Goal: Information Seeking & Learning: Learn about a topic

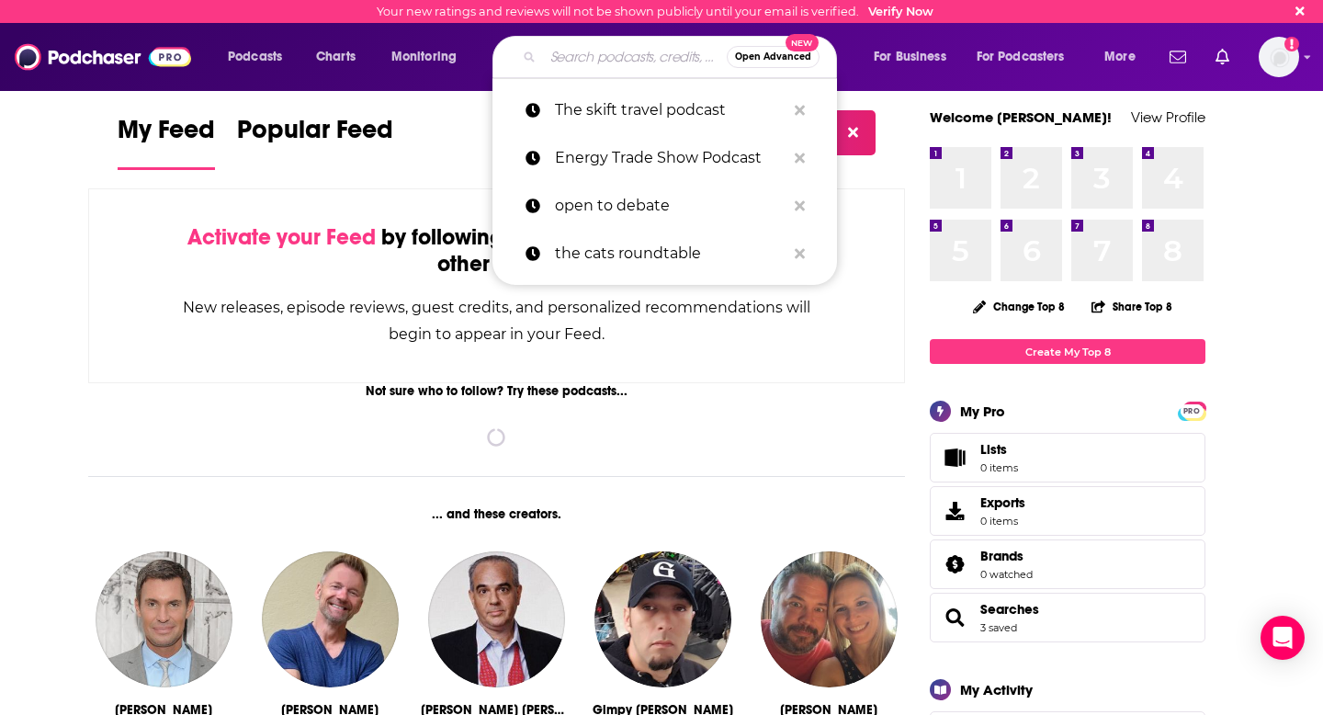
click at [619, 55] on input "Search podcasts, credits, & more..." at bounding box center [635, 56] width 184 height 29
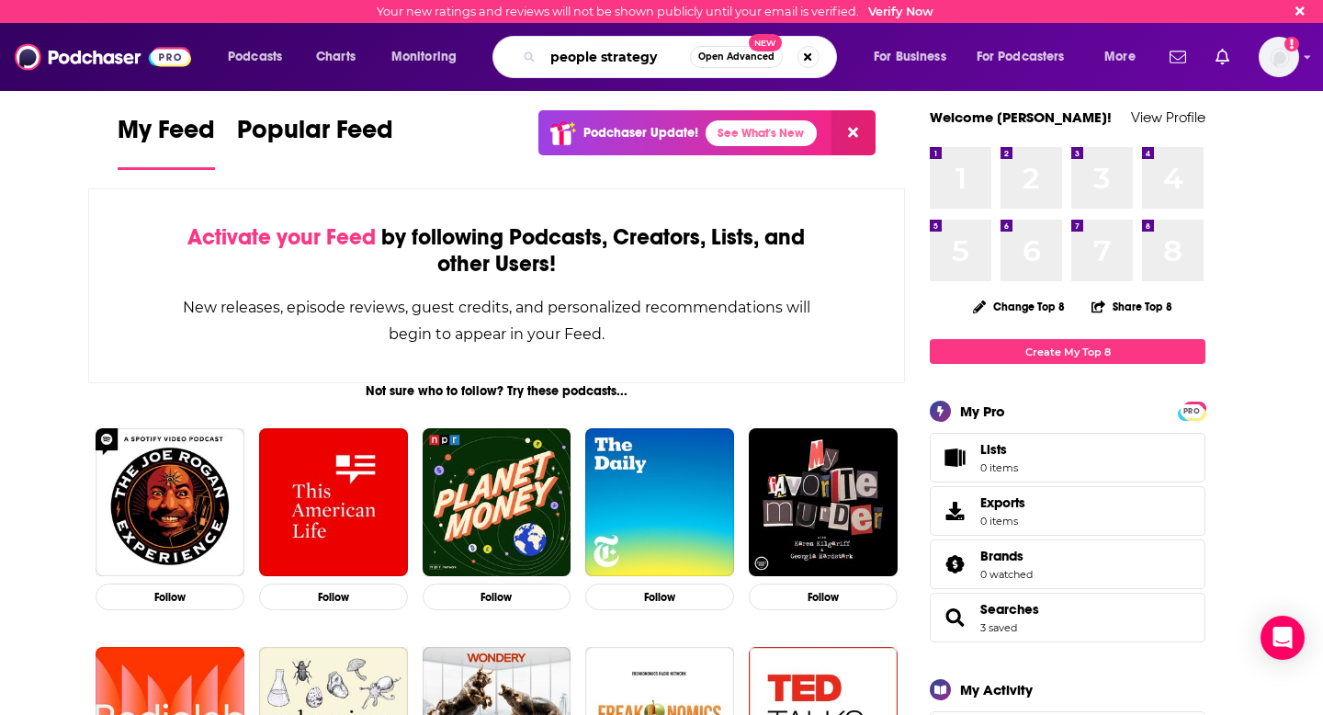
type input "people strategy"
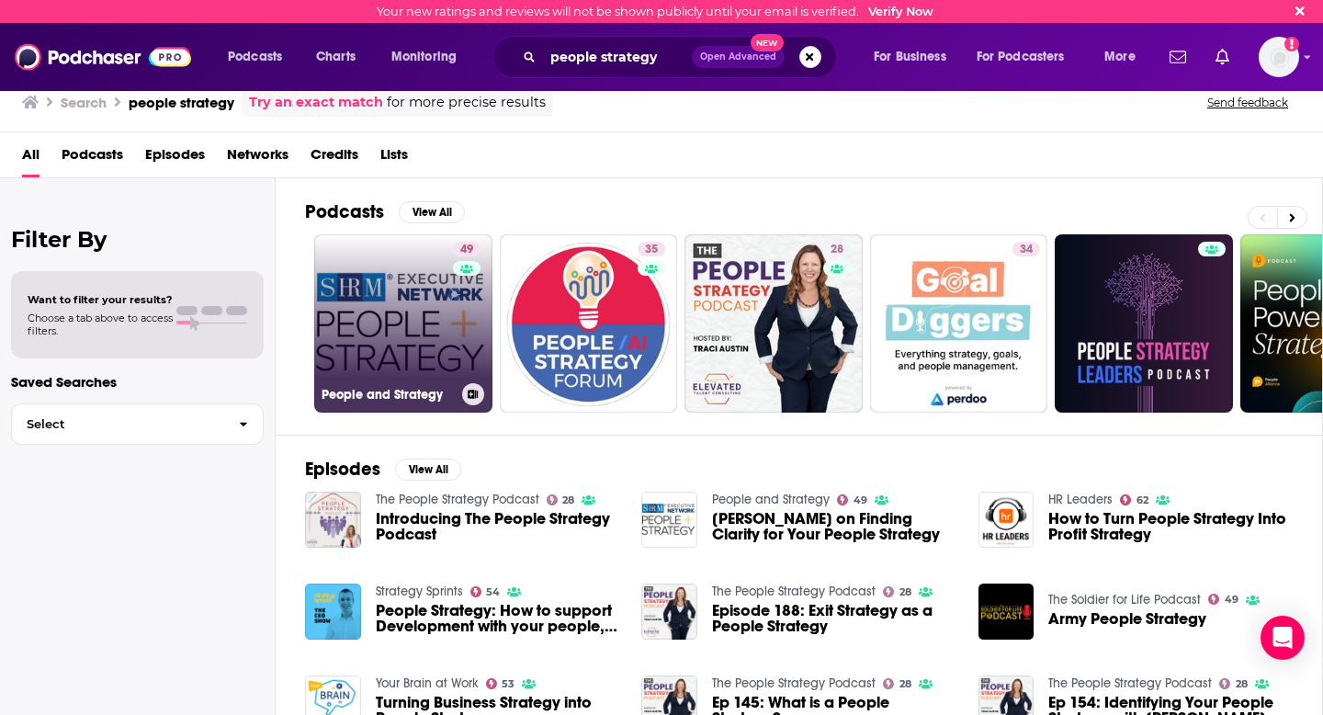
click at [365, 327] on link "49 People and Strategy" at bounding box center [403, 323] width 178 height 178
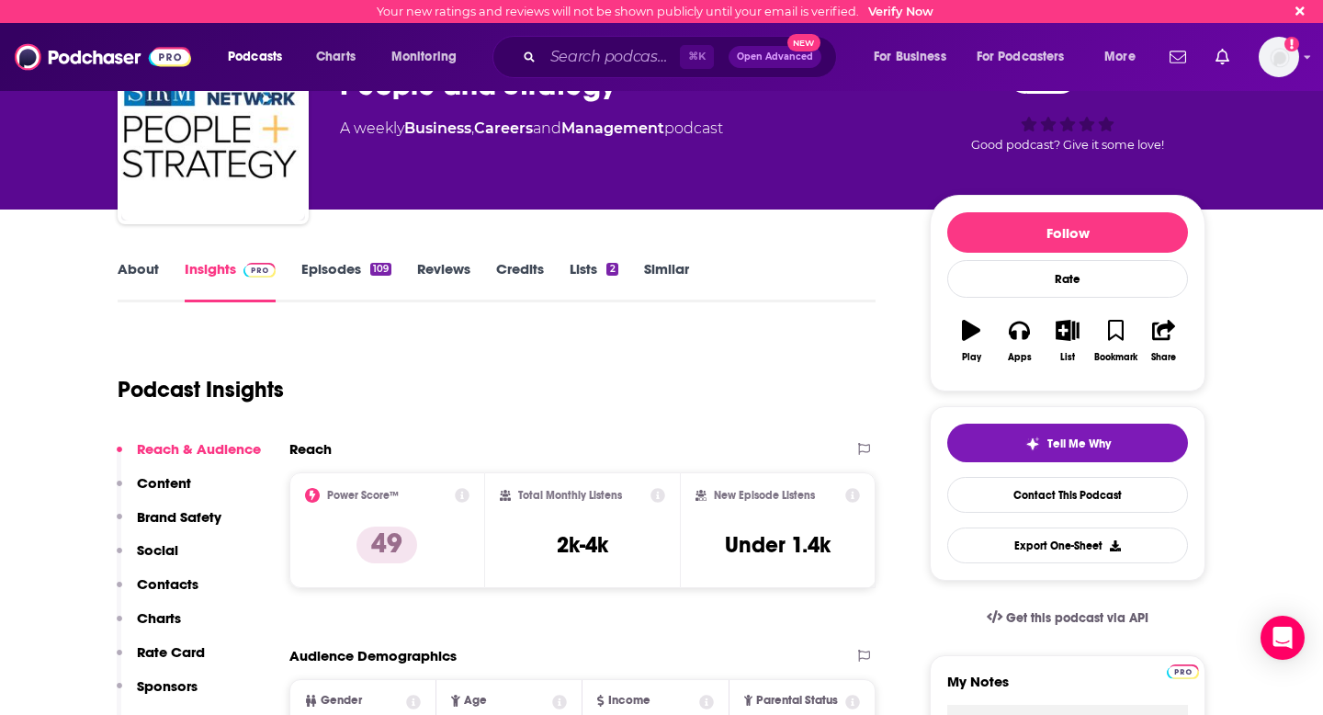
scroll to position [91, 0]
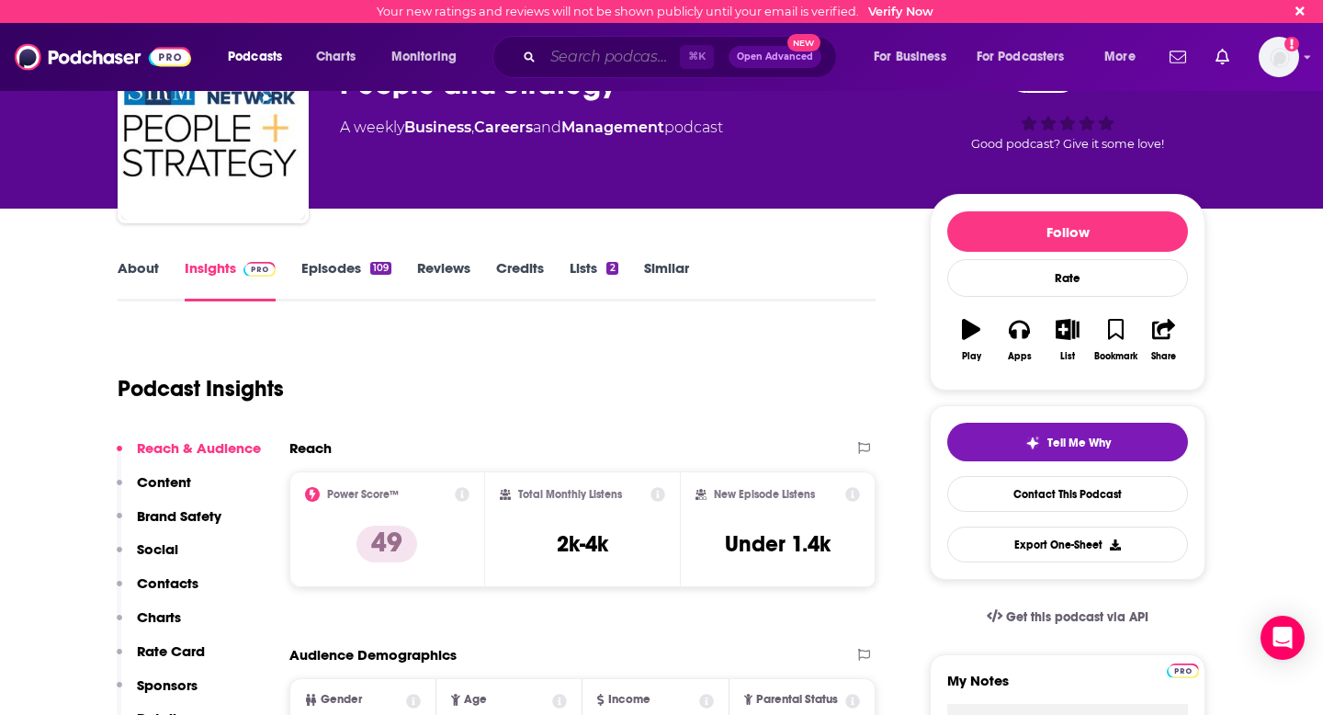
click at [603, 62] on input "Search podcasts, credits, & more..." at bounding box center [611, 56] width 137 height 29
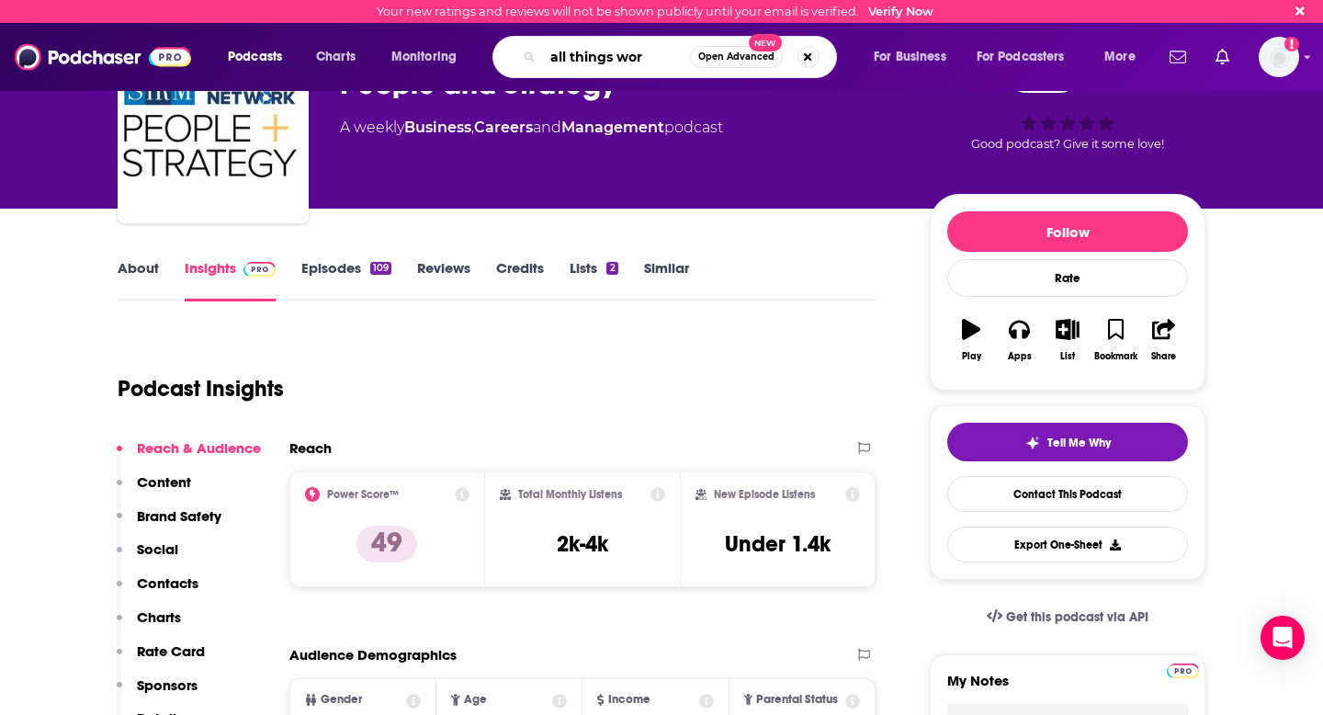
type input "all things work"
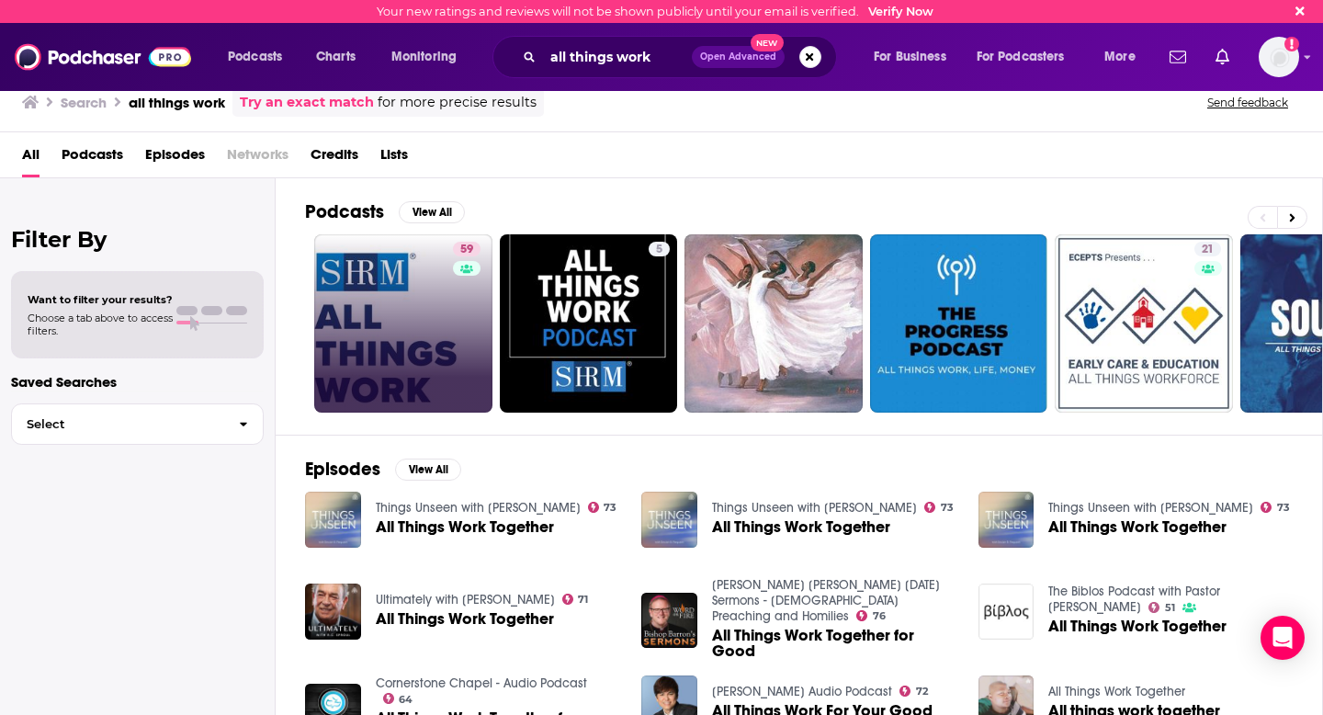
click at [437, 284] on link "59" at bounding box center [403, 323] width 178 height 178
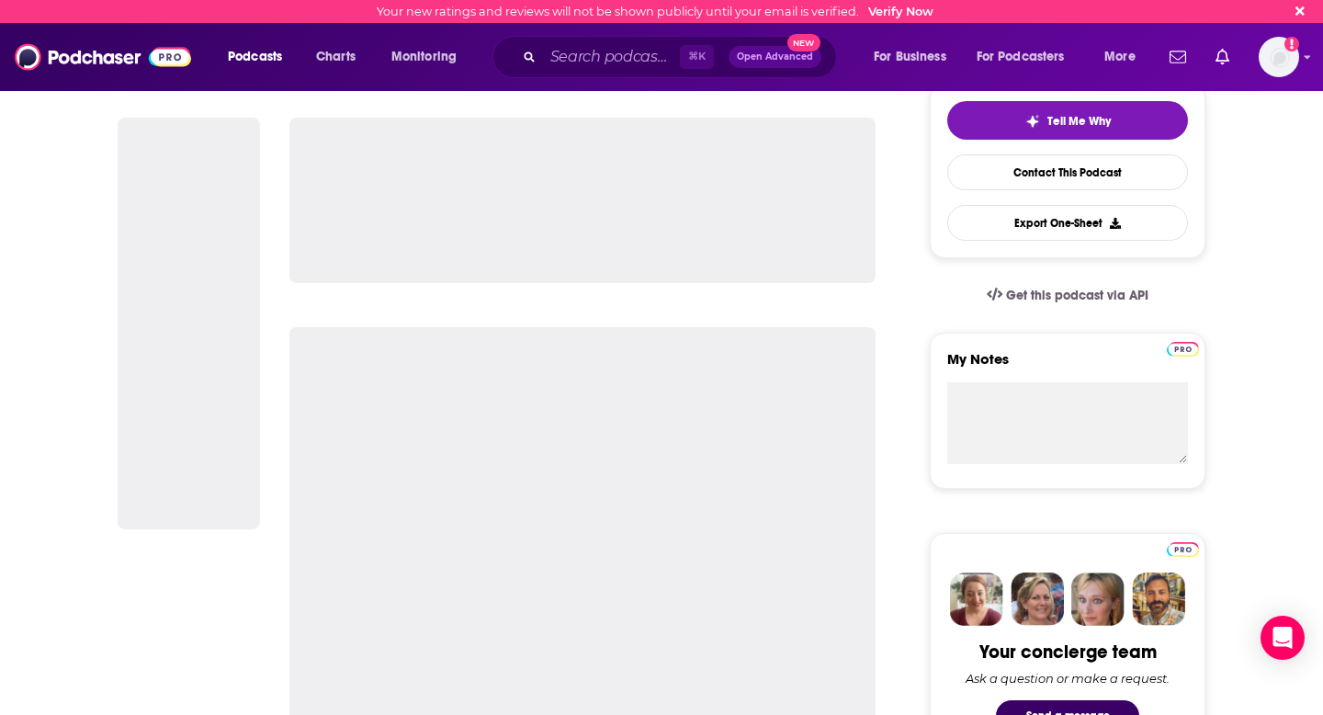
scroll to position [418, 0]
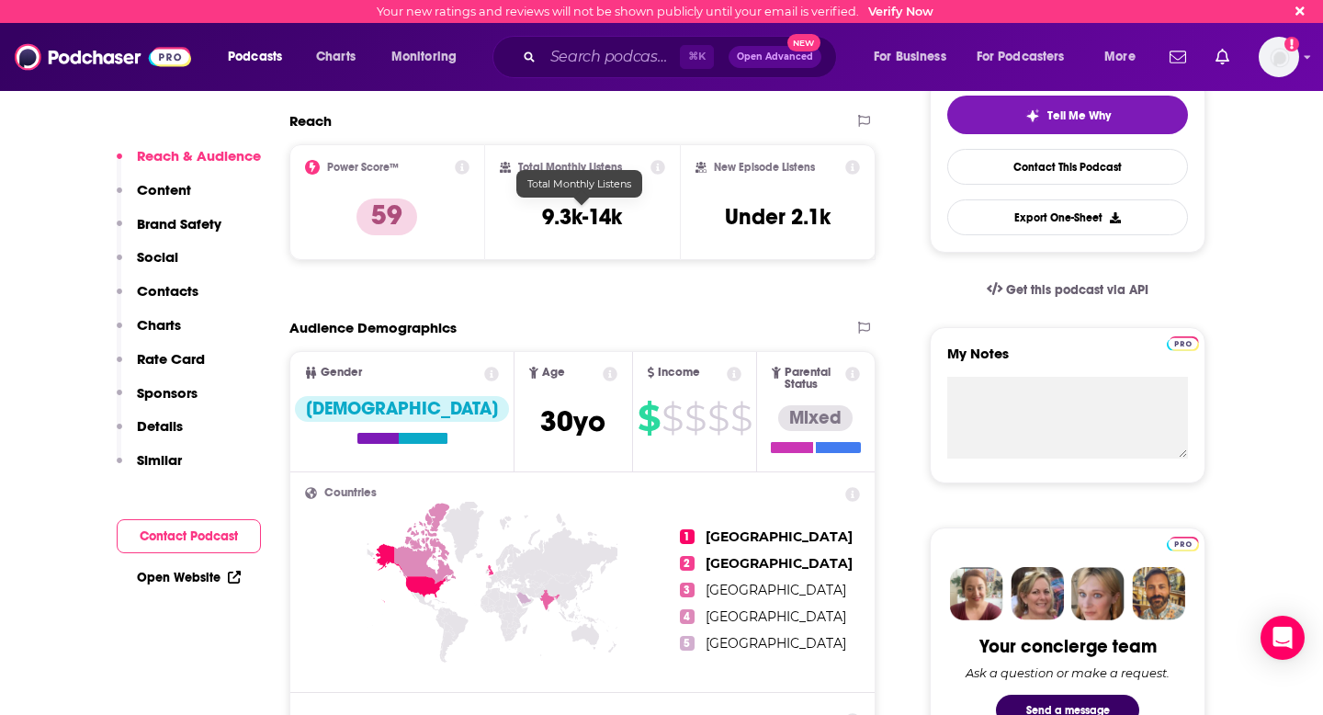
click at [549, 208] on h3 "9.3k-14k" at bounding box center [582, 217] width 80 height 28
drag, startPoint x: 618, startPoint y: 217, endPoint x: 516, endPoint y: 217, distance: 102.9
click at [516, 217] on div "Total Monthly Listens 9.3k-14k" at bounding box center [583, 202] width 166 height 85
copy h3 "9.3k-14k"
